Goal: Transaction & Acquisition: Obtain resource

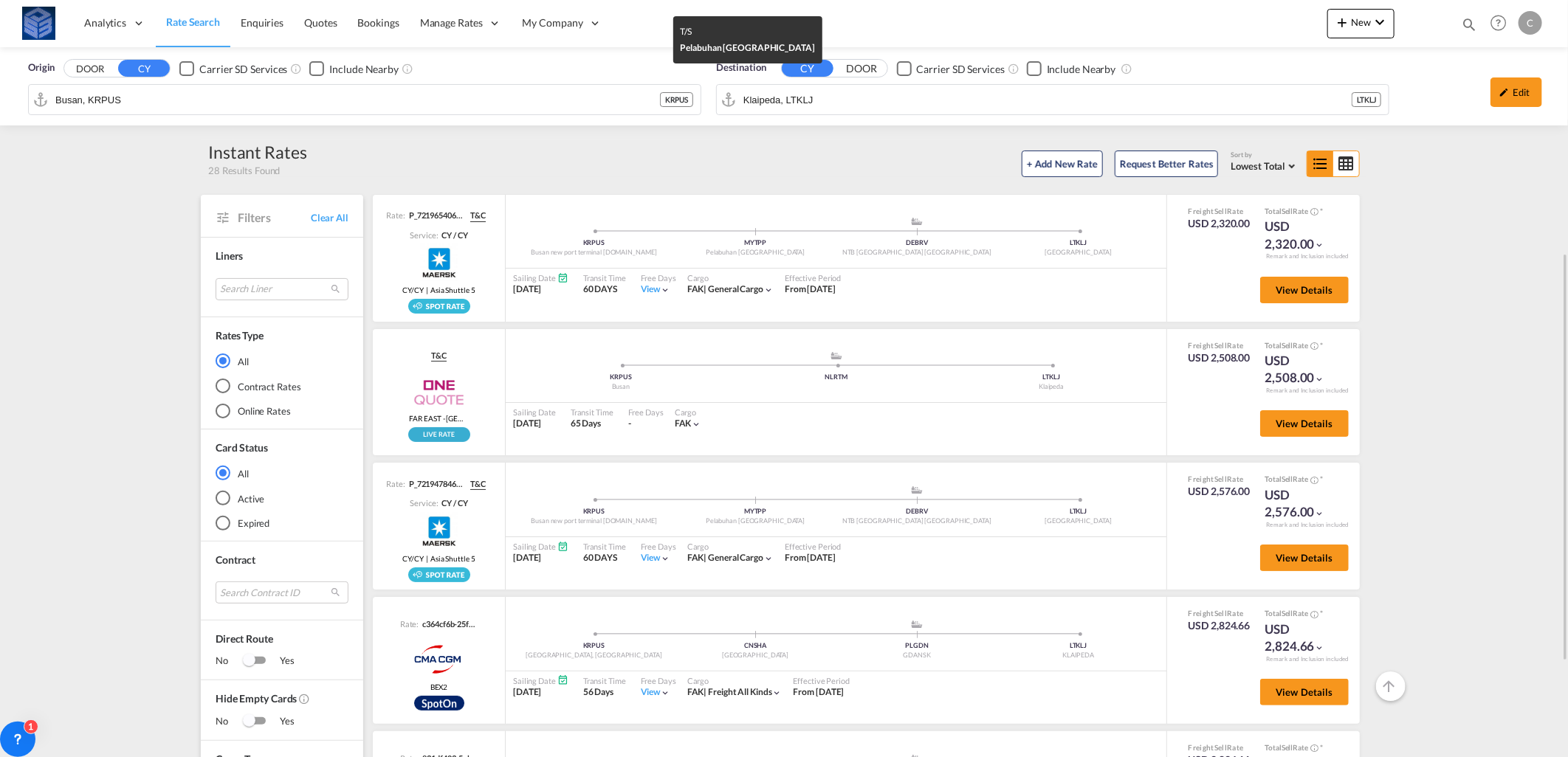
scroll to position [164, 0]
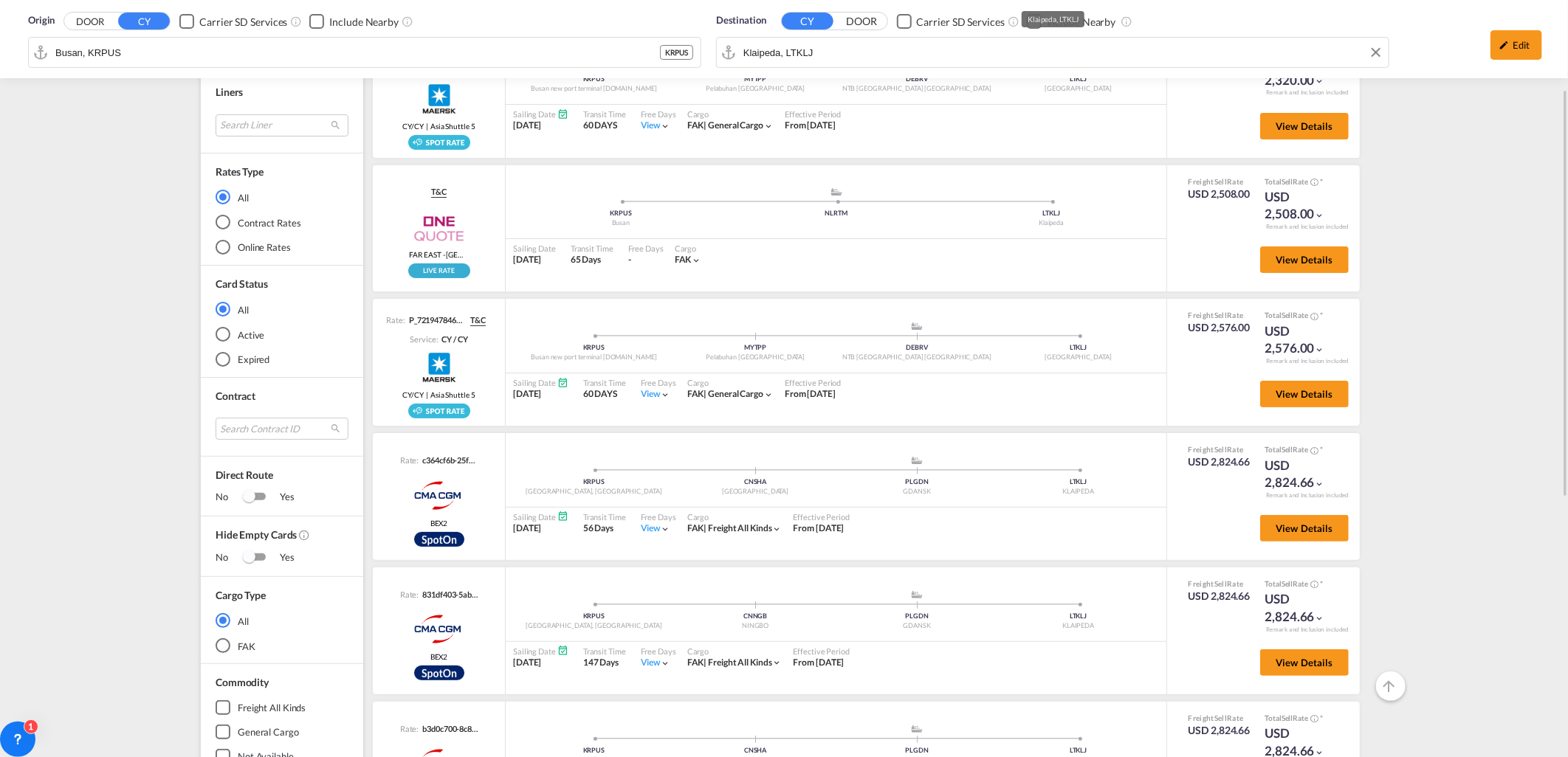
click at [842, 49] on div "Origin DOOR CY Carrier SD Services Include Nearby Busan, KRPUS KRPUS Destinatio…" at bounding box center [783, 39] width 1538 height 78
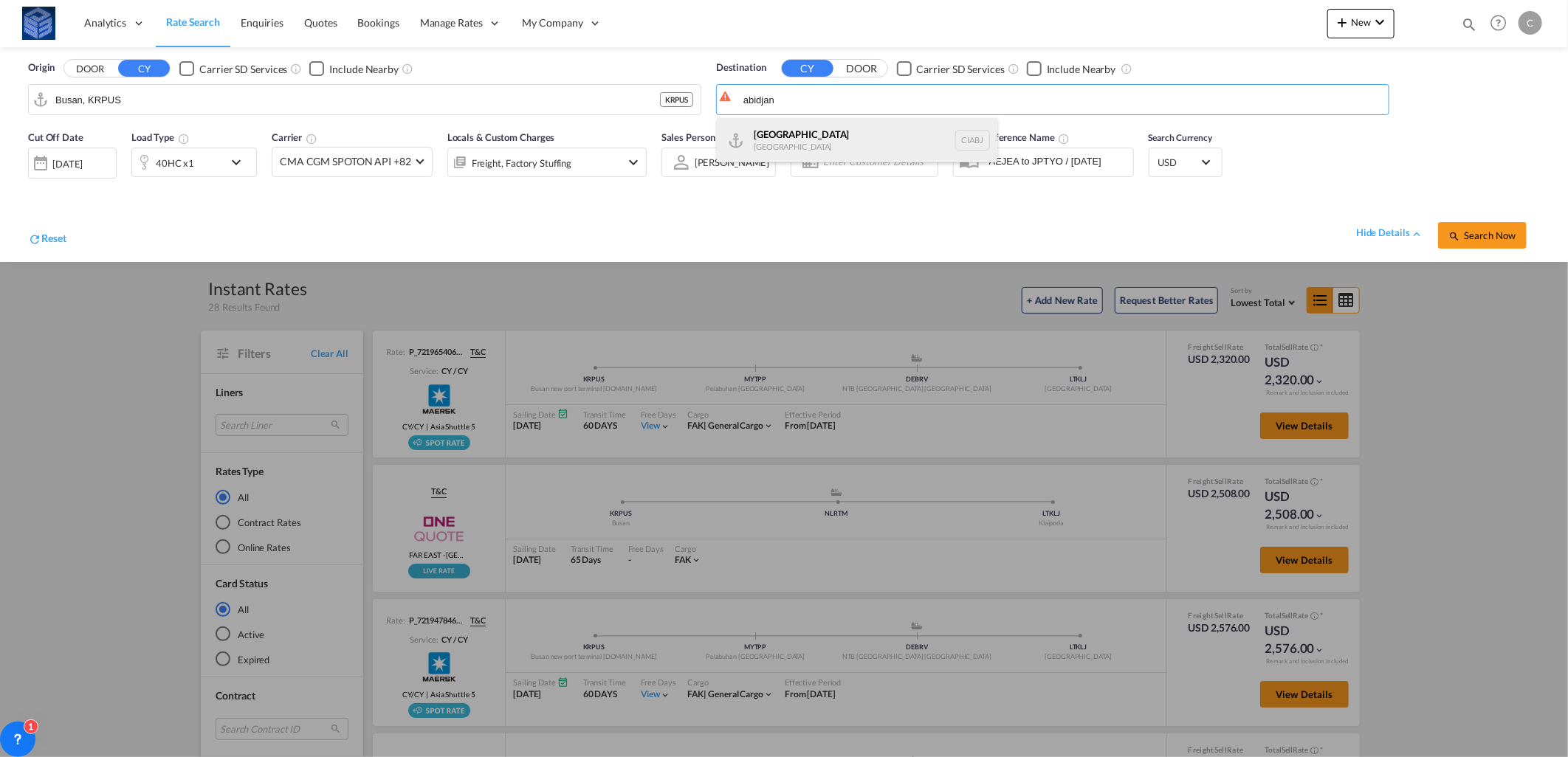
click at [784, 142] on div "Abidjan [GEOGRAPHIC_DATA] CIABJ" at bounding box center [857, 140] width 280 height 44
type input "[GEOGRAPHIC_DATA], CIABJ"
click at [1453, 230] on md-icon "icon-magnify" at bounding box center [1455, 236] width 12 height 12
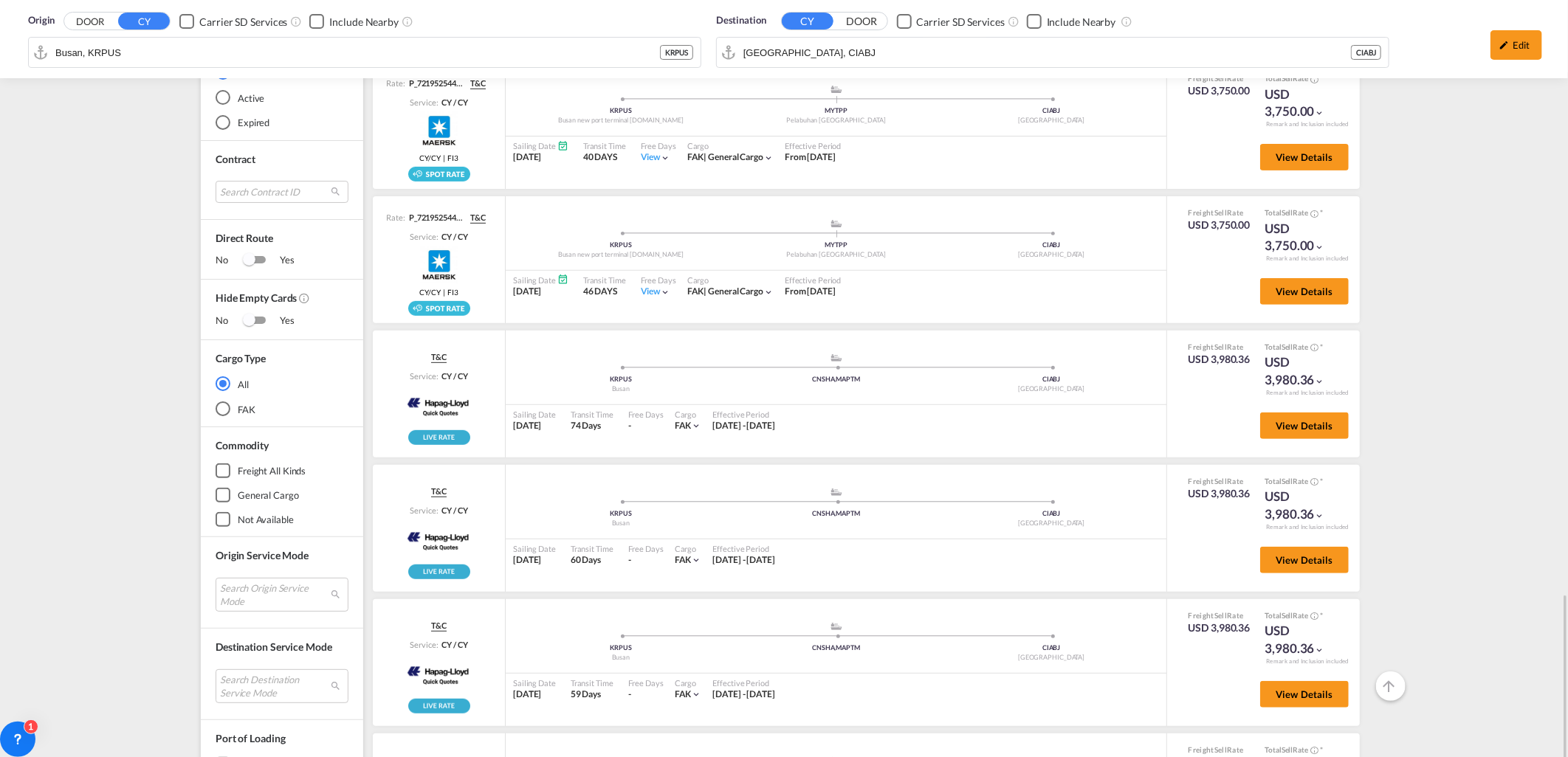
scroll to position [646, 0]
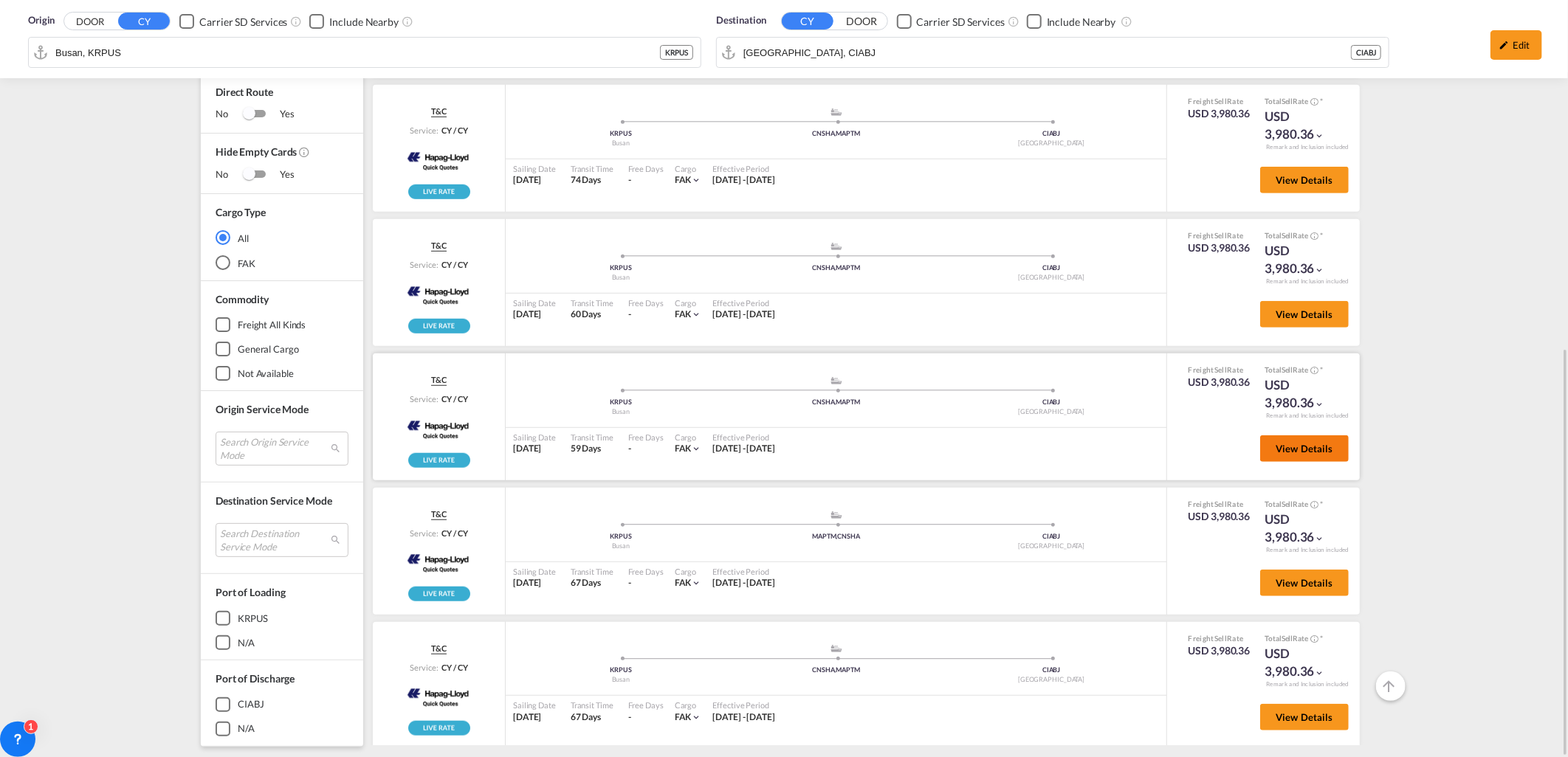
click at [1271, 451] on button "View Details" at bounding box center [1304, 448] width 89 height 27
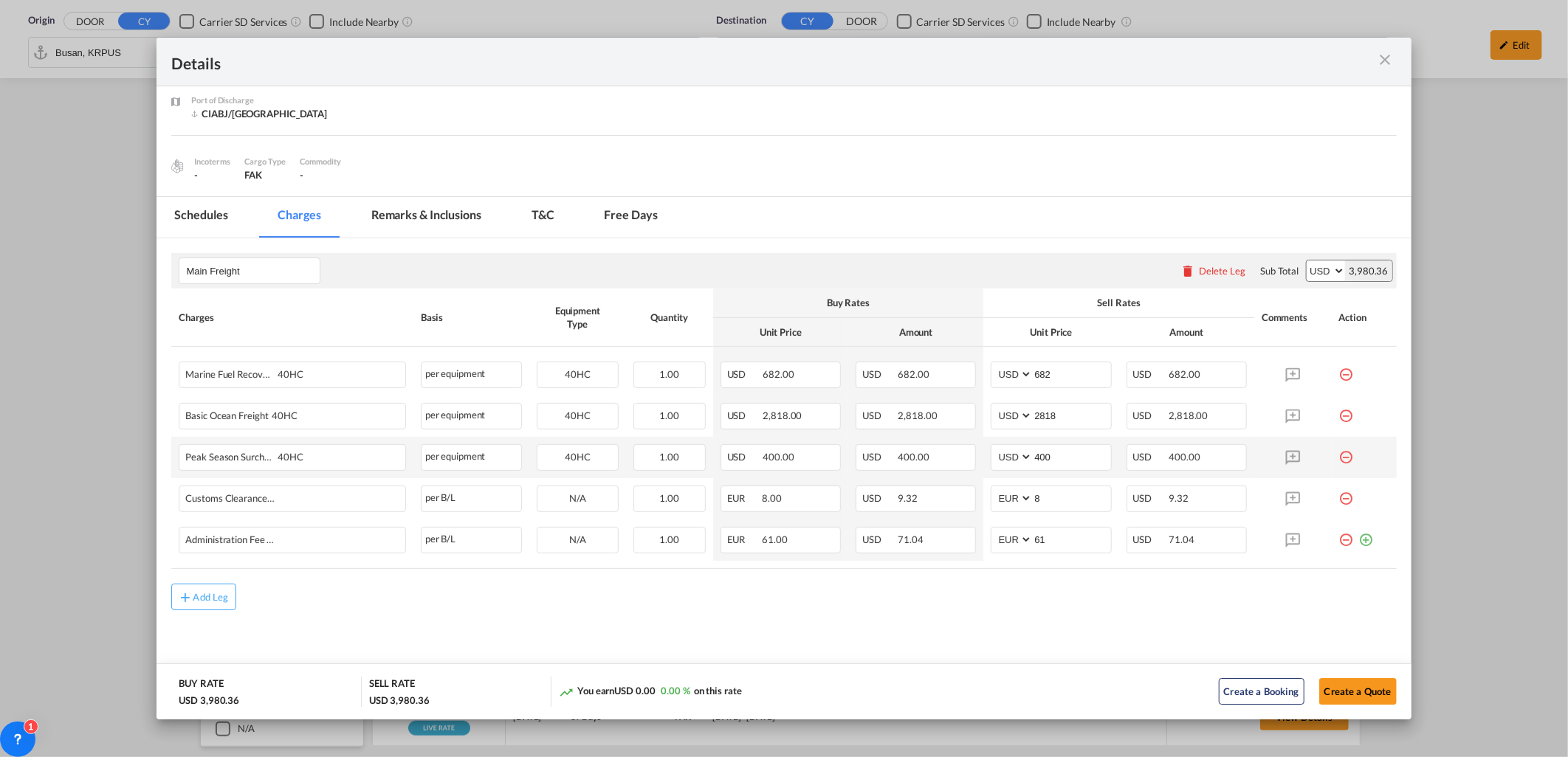
scroll to position [8, 0]
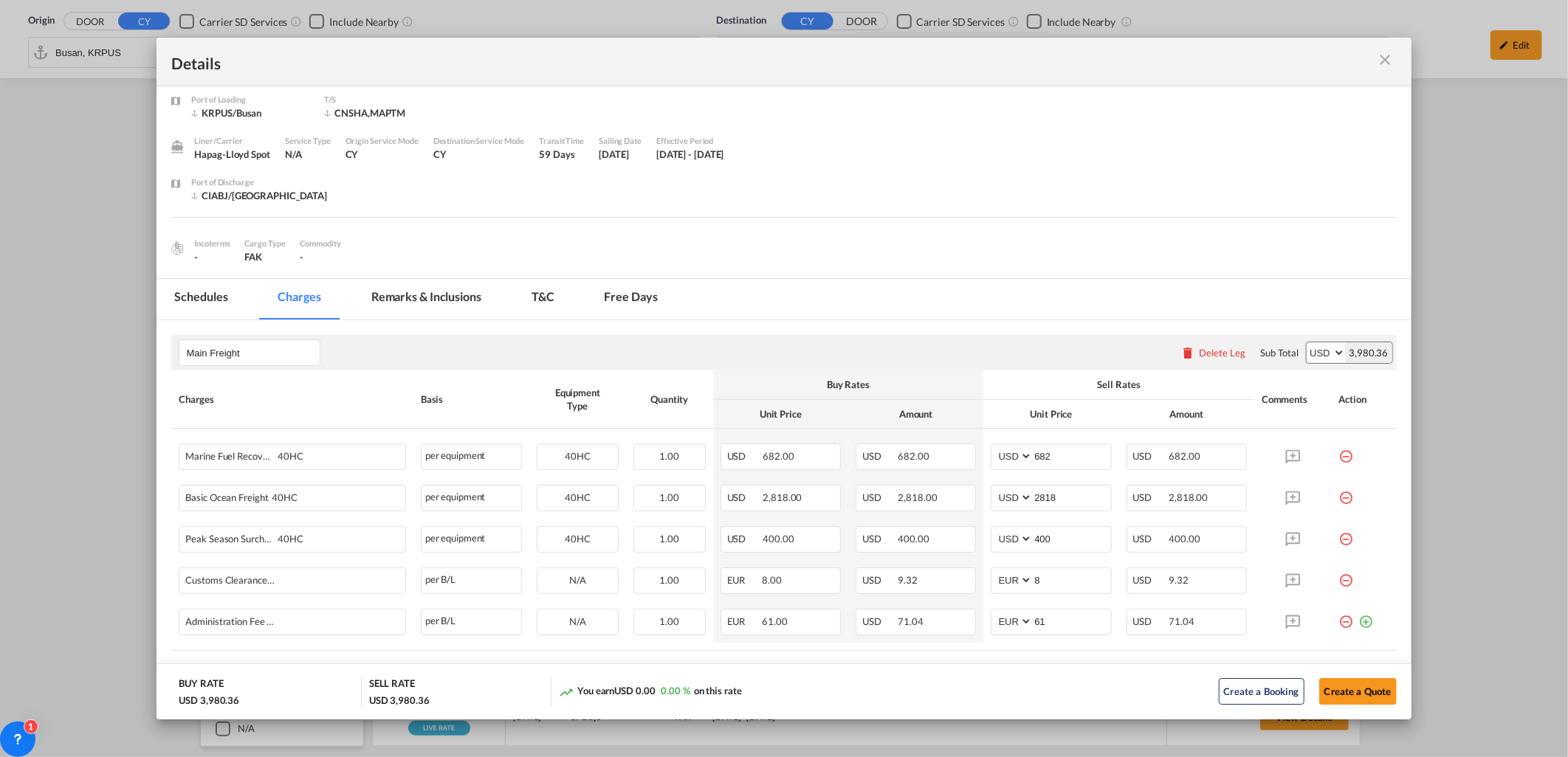
click at [1381, 57] on md-icon "icon-close m-3 fg-AAA8AD cursor" at bounding box center [1385, 59] width 17 height 17
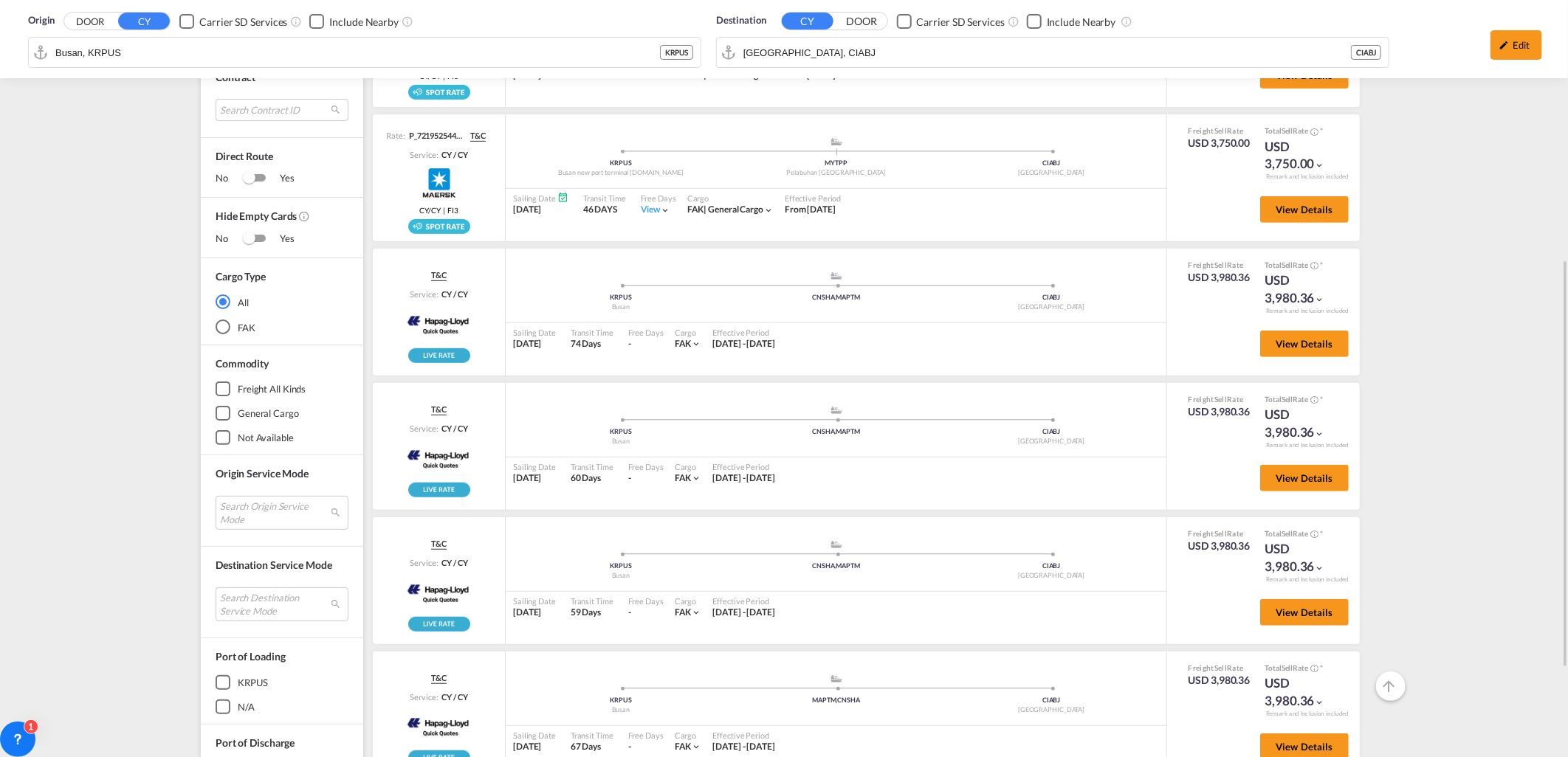
scroll to position [319, 0]
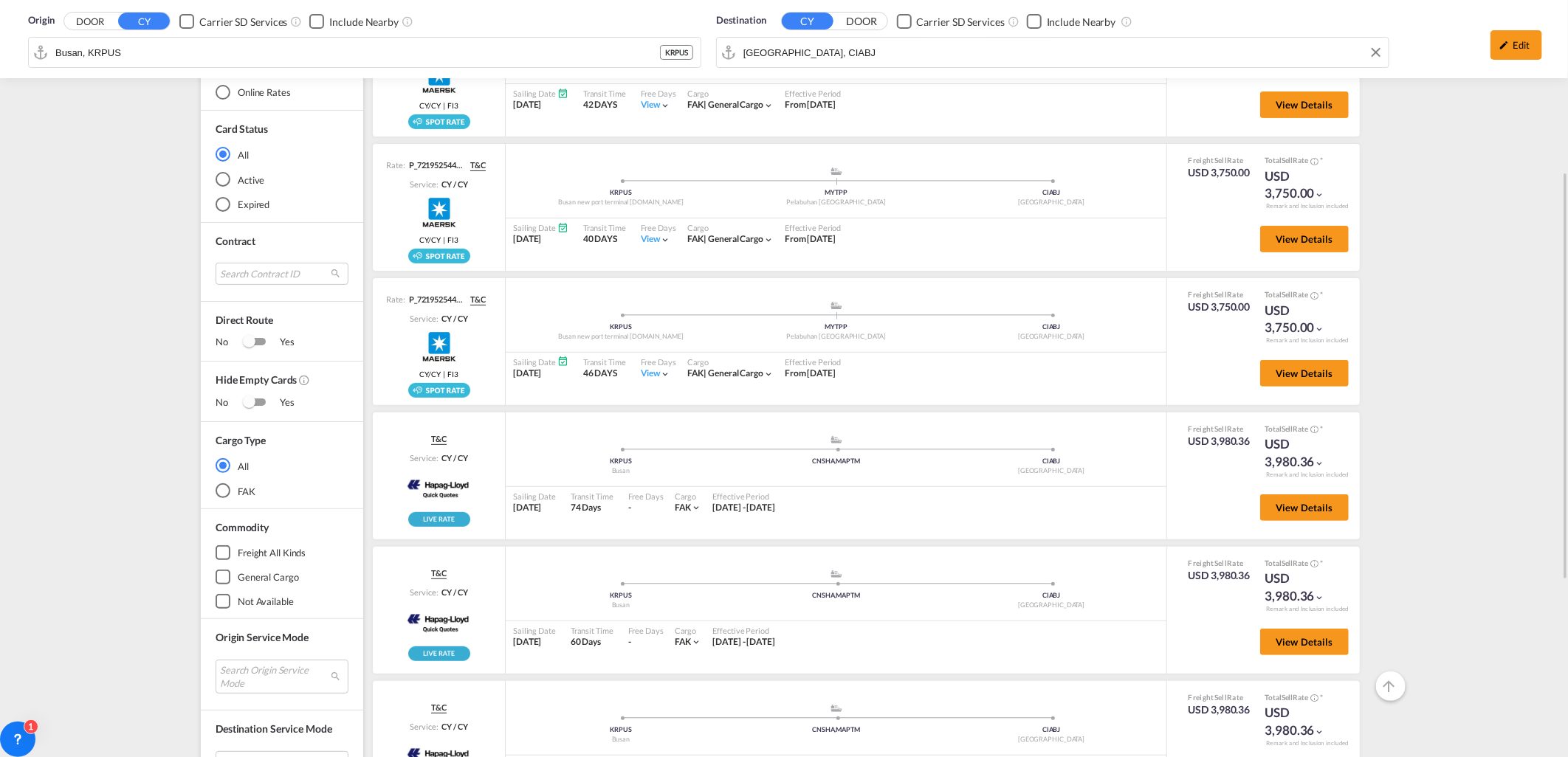
click at [813, 49] on div "Origin DOOR CY Carrier SD Services Include Nearby Busan, KRPUS KRPUS Destinatio…" at bounding box center [783, 39] width 1538 height 78
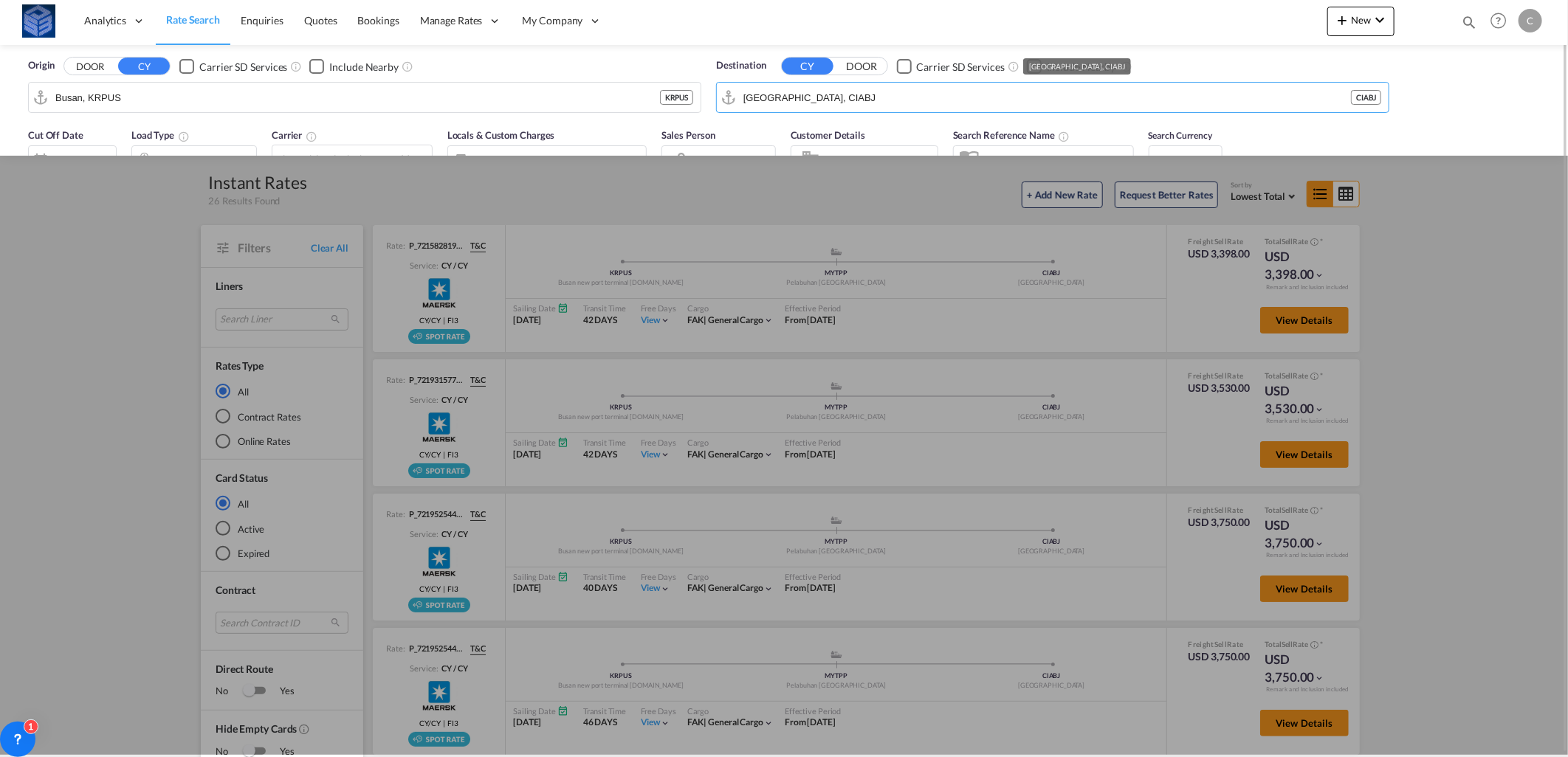
scroll to position [0, 0]
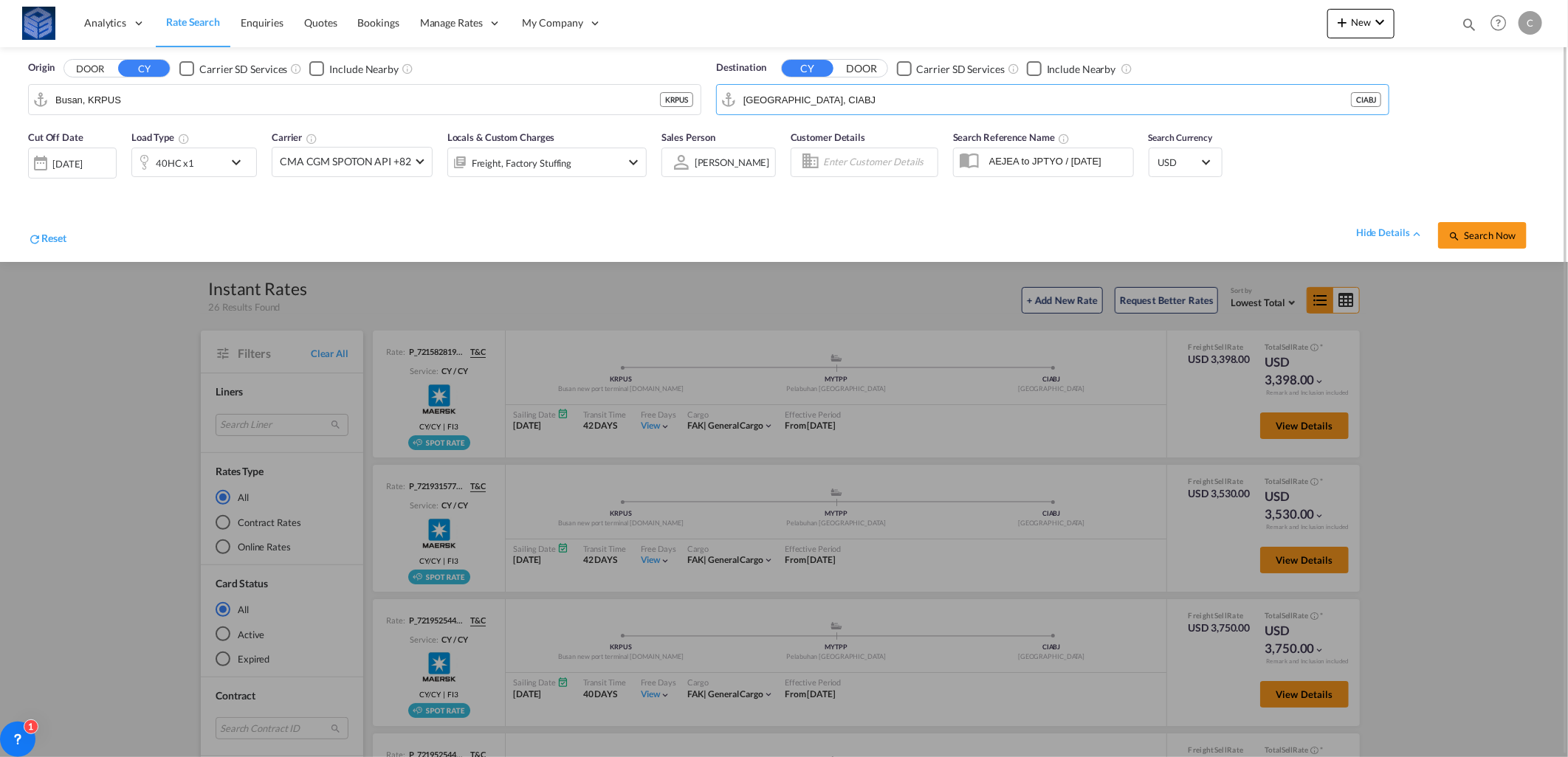
click at [476, 115] on md-autocomplete-wrap "Busan, KRPUS" at bounding box center [357, 103] width 605 height 30
click at [456, 99] on input "Busan, KRPUS" at bounding box center [375, 99] width 638 height 22
click at [226, 146] on div "[GEOGRAPHIC_DATA] i [GEOGRAPHIC_DATA] AEJEA" at bounding box center [169, 140] width 280 height 44
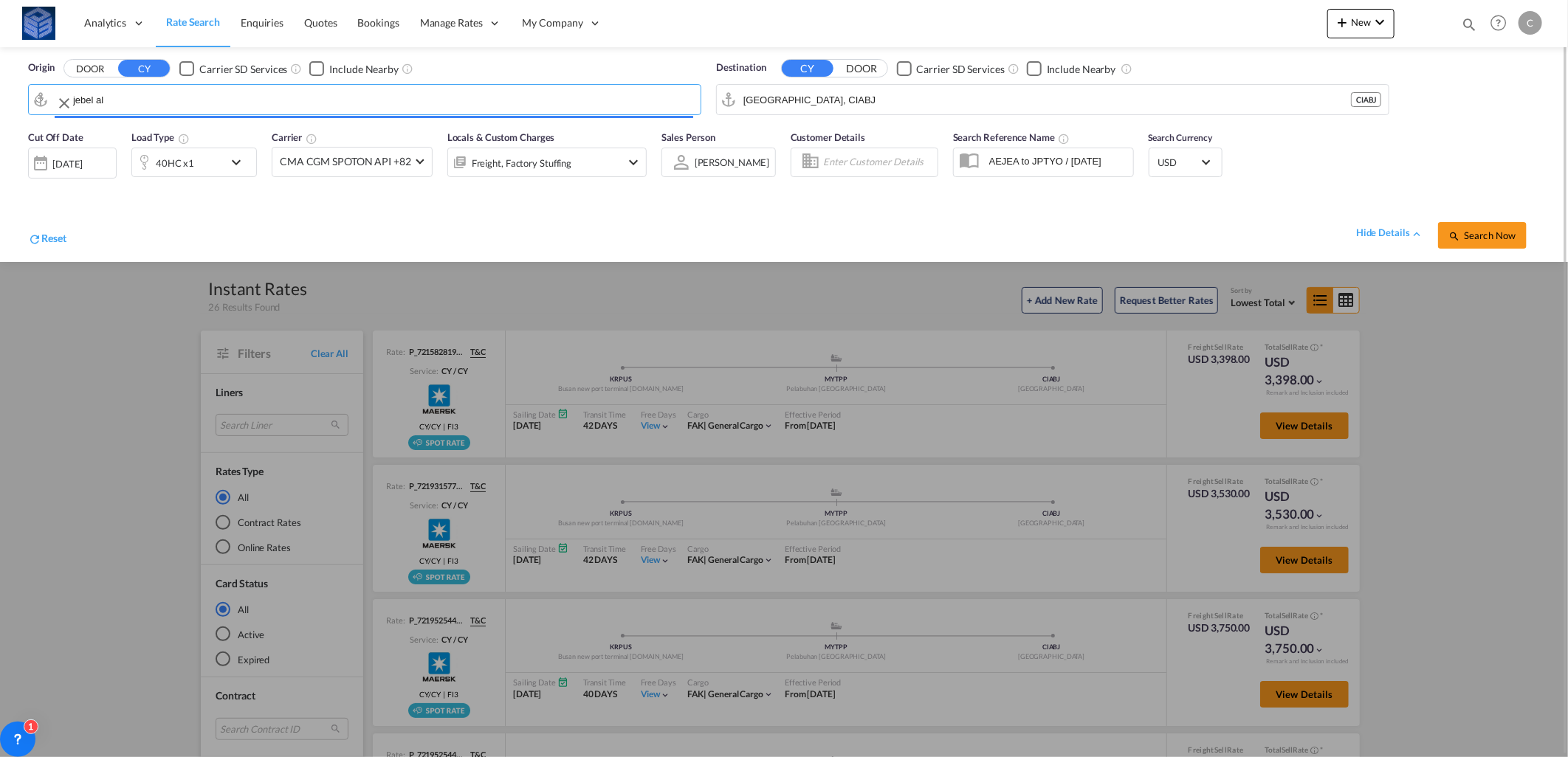
type input "[GEOGRAPHIC_DATA], [GEOGRAPHIC_DATA]"
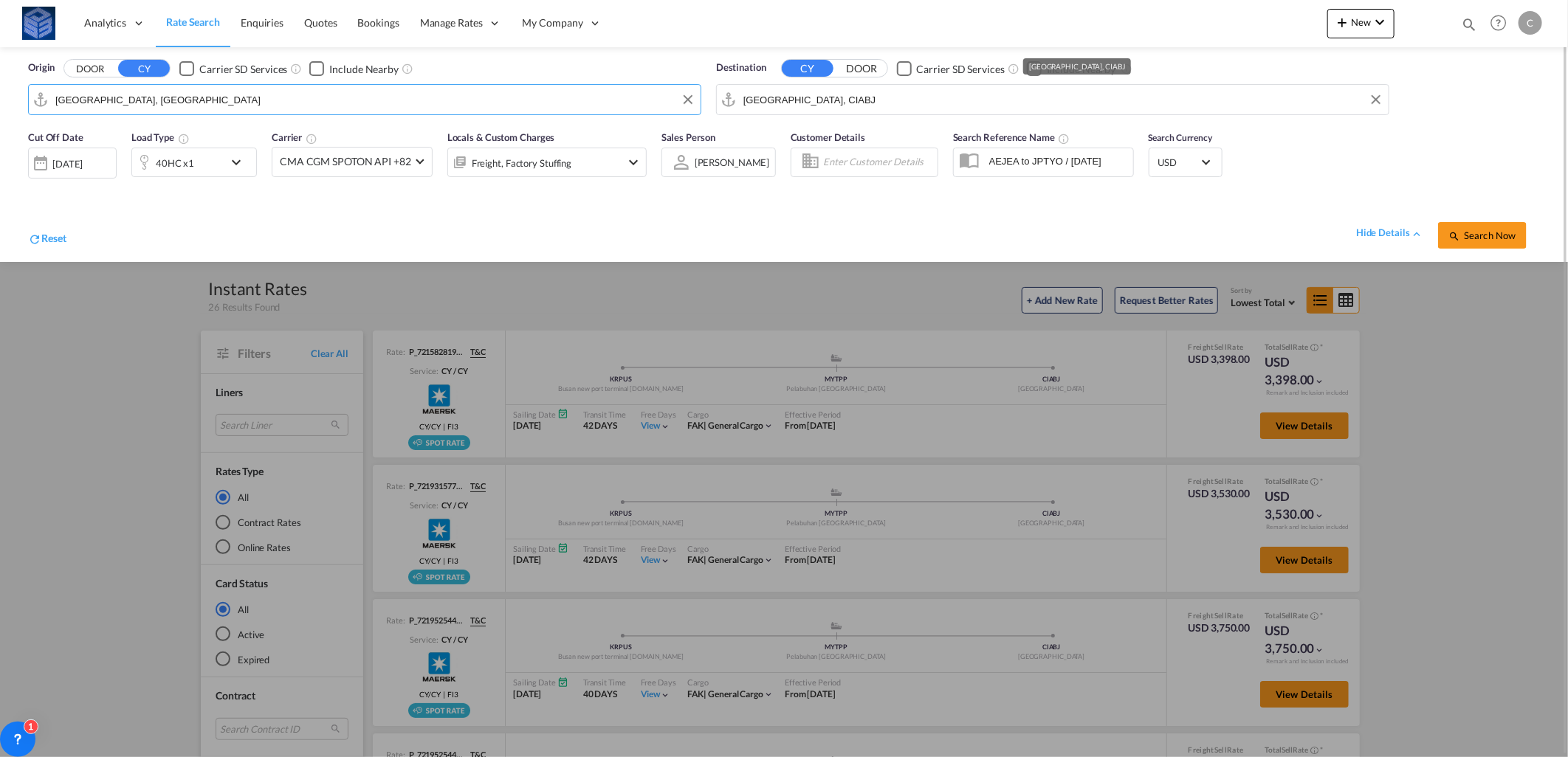
click at [938, 111] on input "[GEOGRAPHIC_DATA], CIABJ" at bounding box center [1063, 99] width 638 height 22
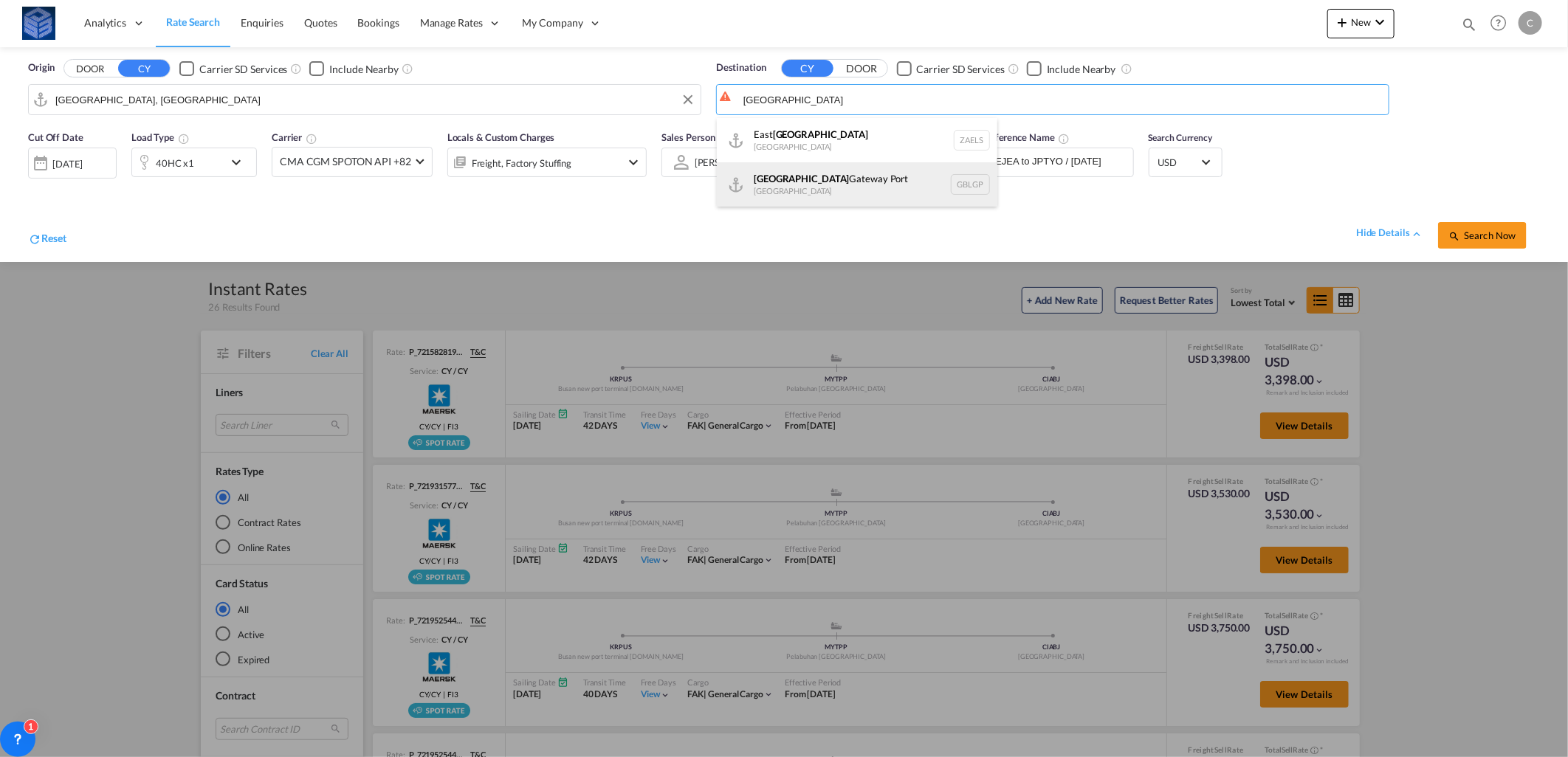
click at [839, 192] on div "[GEOGRAPHIC_DATA] [GEOGRAPHIC_DATA] GBLGP" at bounding box center [857, 185] width 280 height 44
type input "[GEOGRAPHIC_DATA], [GEOGRAPHIC_DATA]"
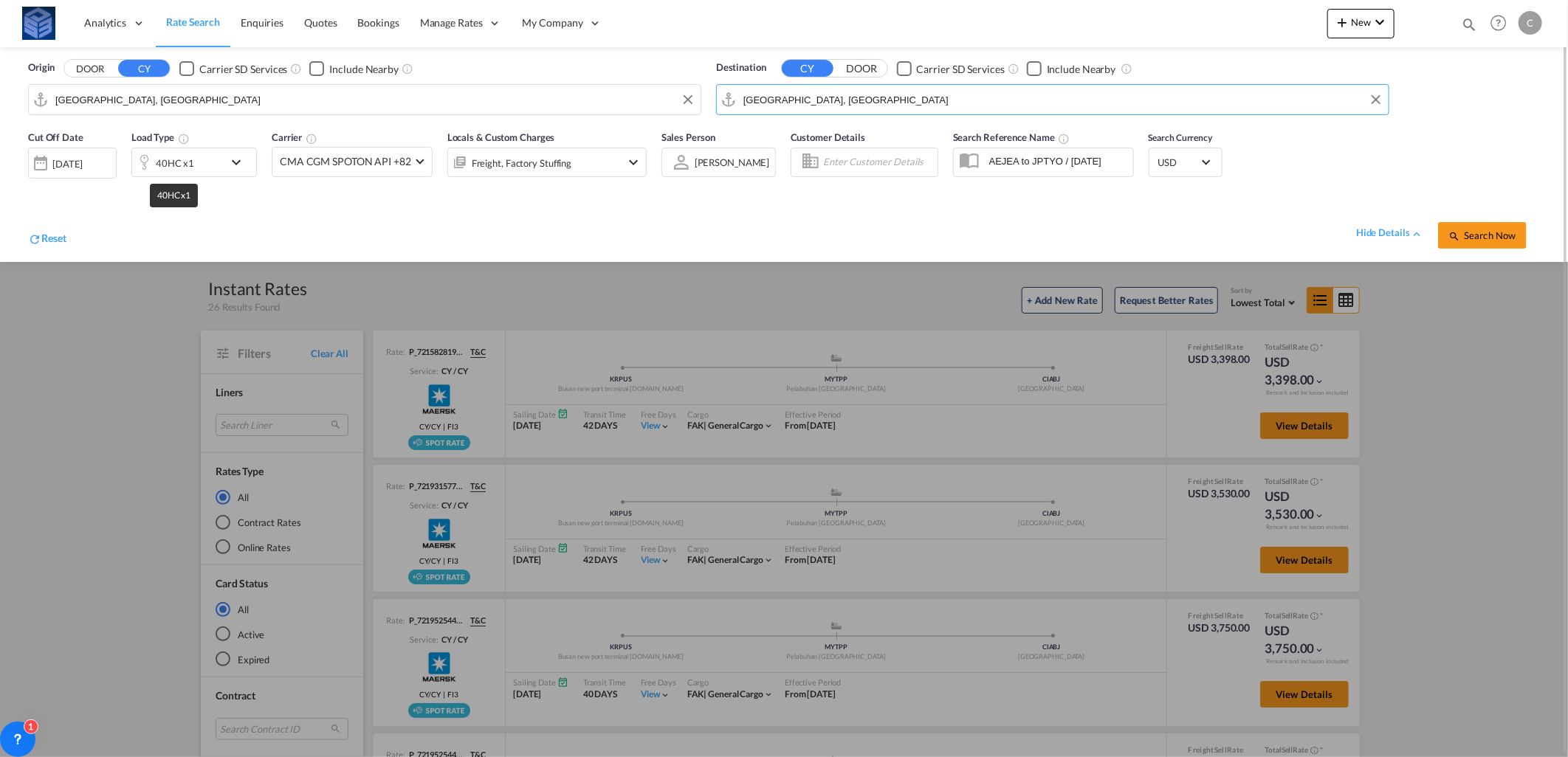
click at [160, 161] on div "40HC x1" at bounding box center [175, 162] width 39 height 21
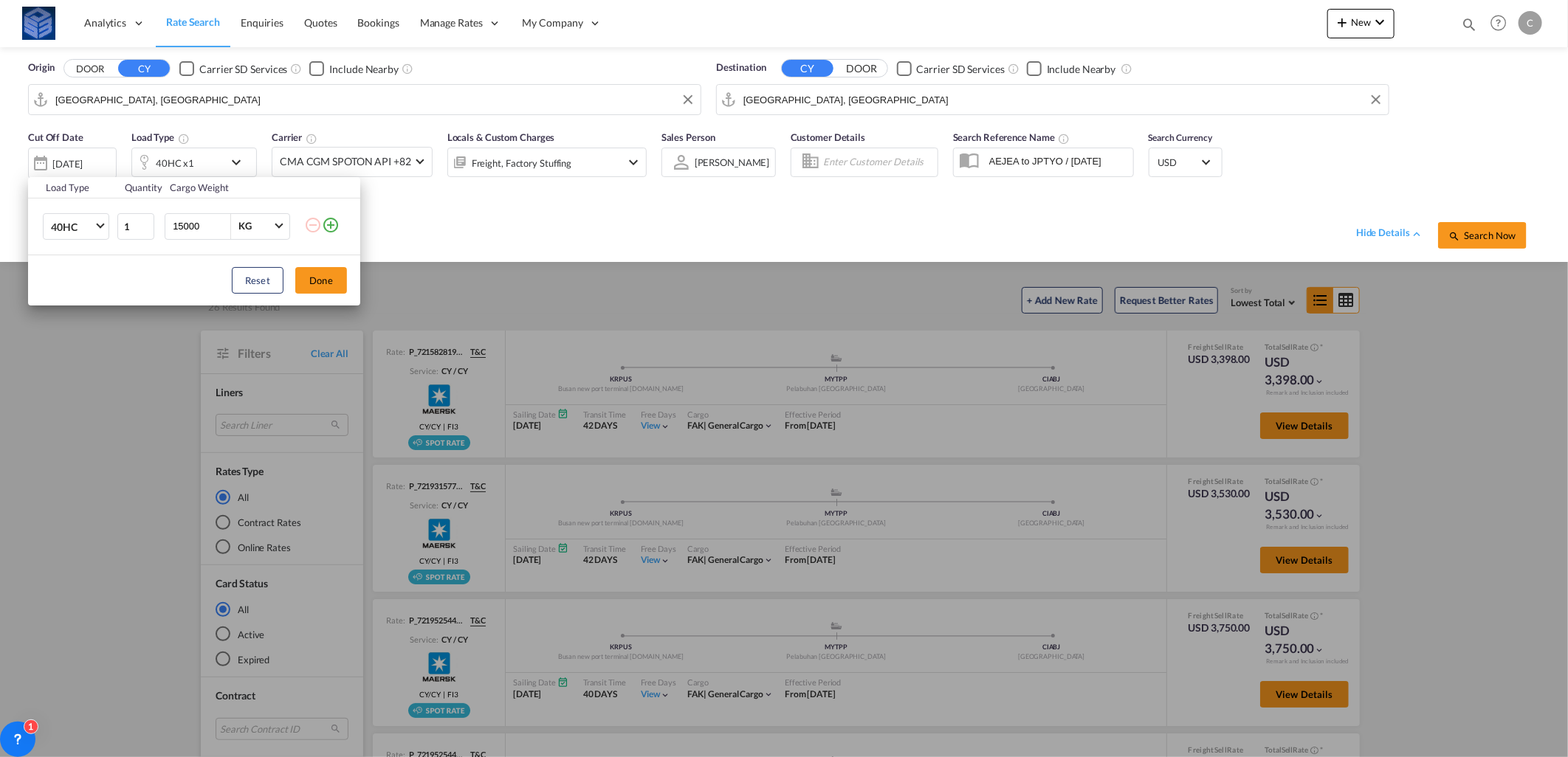
click at [187, 219] on input "15000" at bounding box center [201, 226] width 59 height 25
type input "25000"
click at [330, 273] on button "Done" at bounding box center [321, 280] width 52 height 27
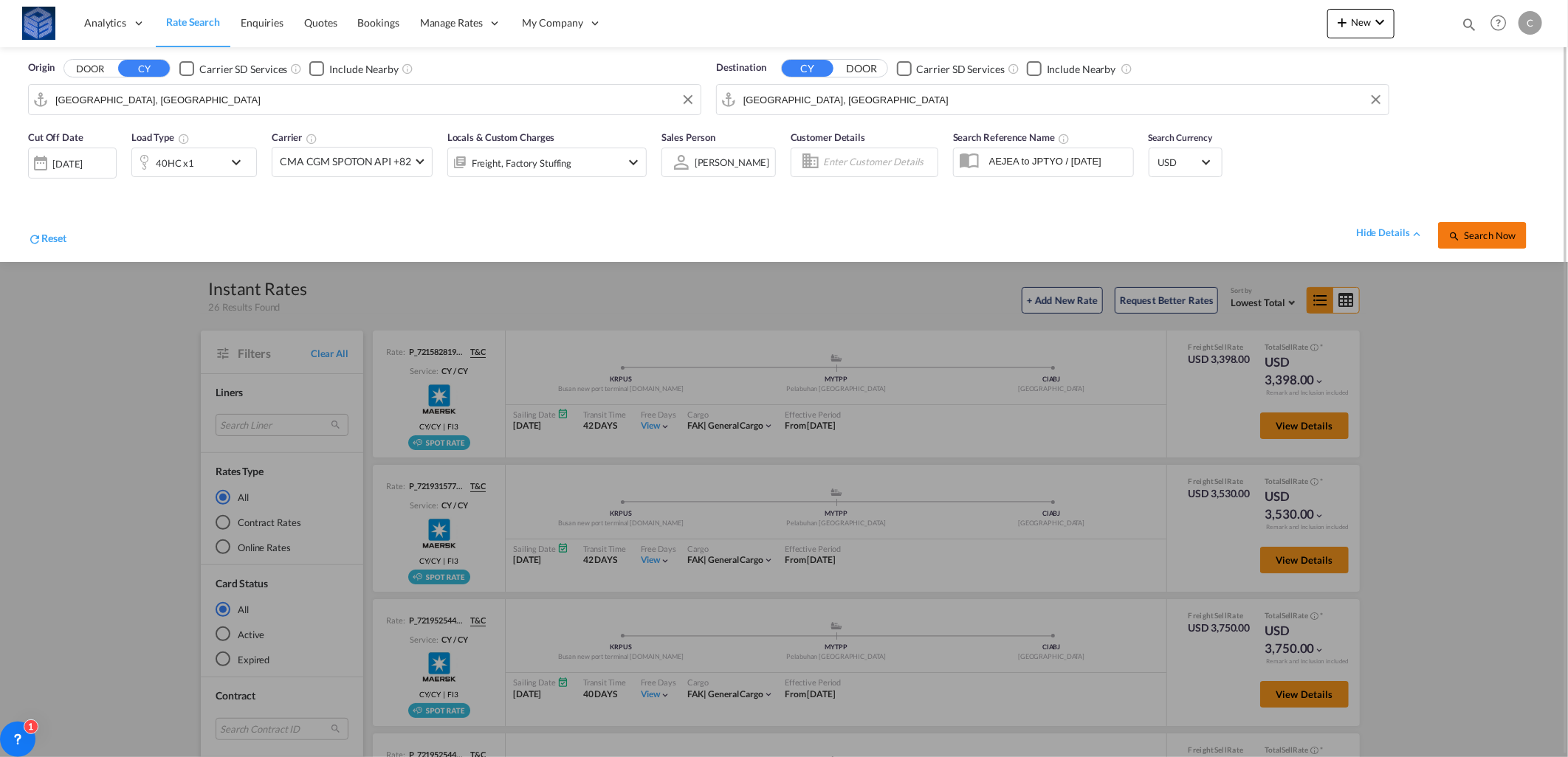
click at [1471, 229] on button "Search Now" at bounding box center [1482, 235] width 89 height 27
